Goal: Information Seeking & Learning: Learn about a topic

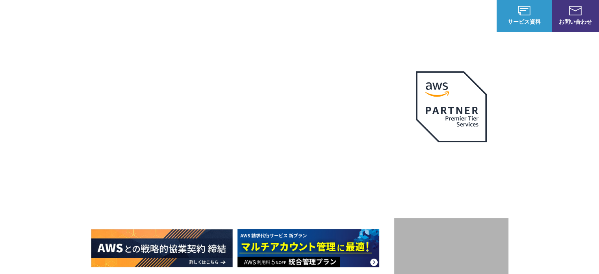
click at [337, 260] on img at bounding box center [308, 248] width 142 height 38
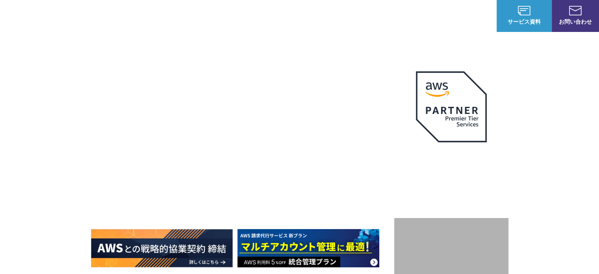
click at [329, 256] on img at bounding box center [308, 248] width 142 height 38
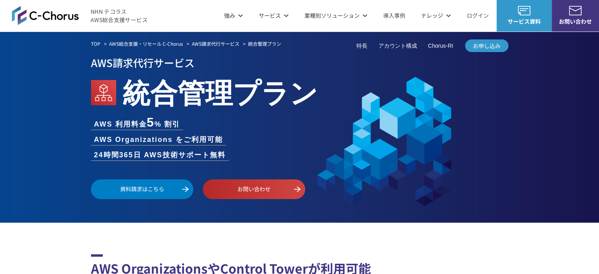
click at [332, 258] on h2 "AWS OrganizationsやControl Towerが利用可能 コスト削減と、ガバナンスやセキュリティ向上を両立できるプラン" at bounding box center [299, 275] width 417 height 42
click at [279, 127] on ul "AWS 利用料金 5 % 割引 AWS Organizations をご利用可能 24時間365日 AWS技術サポート無料" at bounding box center [299, 138] width 417 height 45
click at [226, 128] on ul "AWS 利用料金 5 % 割引 AWS Organizations をご利用可能 24時間365日 AWS技術サポート無料" at bounding box center [299, 138] width 417 height 45
click at [256, 132] on ul "AWS 利用料金 5 % 割引 AWS Organizations をご利用可能 24時間365日 AWS技術サポート無料" at bounding box center [299, 138] width 417 height 45
